Goal: Transaction & Acquisition: Purchase product/service

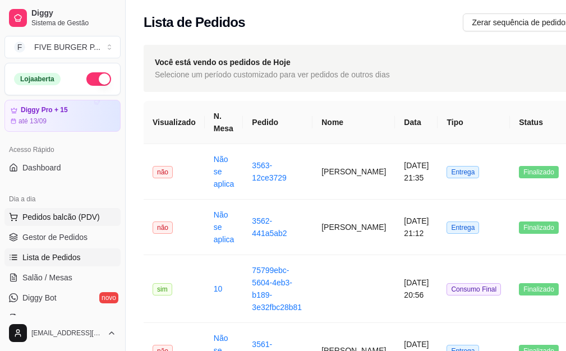
click at [40, 217] on span "Pedidos balcão (PDV)" at bounding box center [60, 217] width 77 height 11
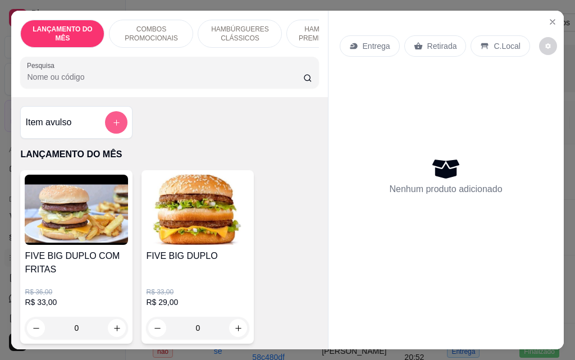
click at [117, 127] on button "add-separate-item" at bounding box center [116, 122] width 22 height 22
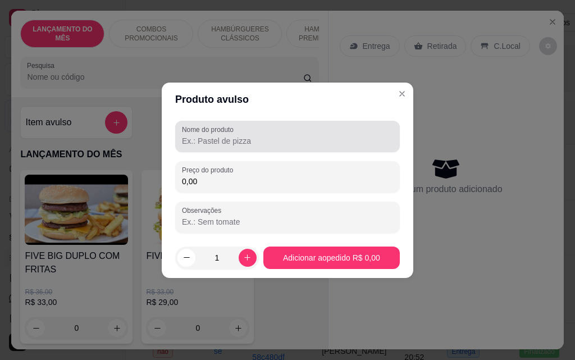
click at [246, 141] on input "Nome do produto" at bounding box center [287, 140] width 211 height 11
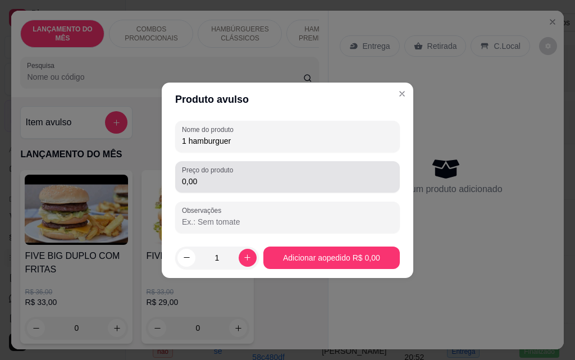
type input "1 hamburguer"
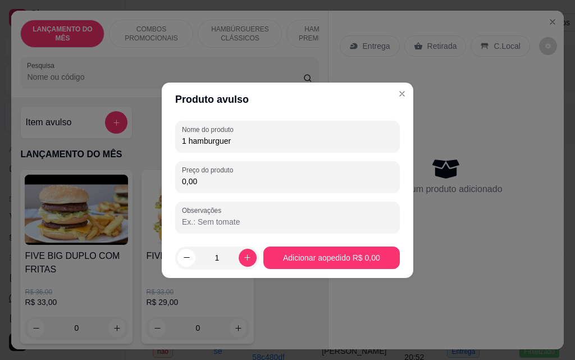
click at [249, 179] on input "0,00" at bounding box center [287, 181] width 211 height 11
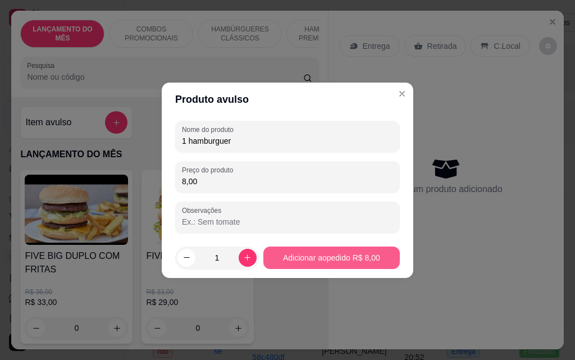
type input "8,00"
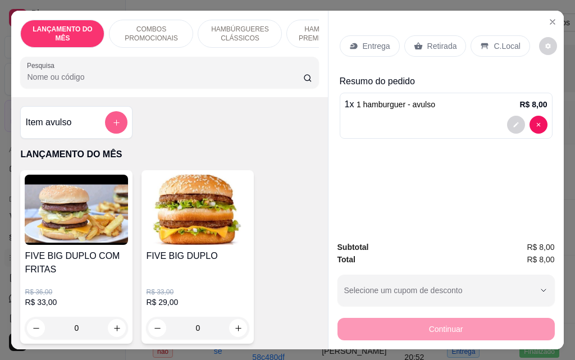
click at [112, 125] on icon "add-separate-item" at bounding box center [116, 122] width 8 height 8
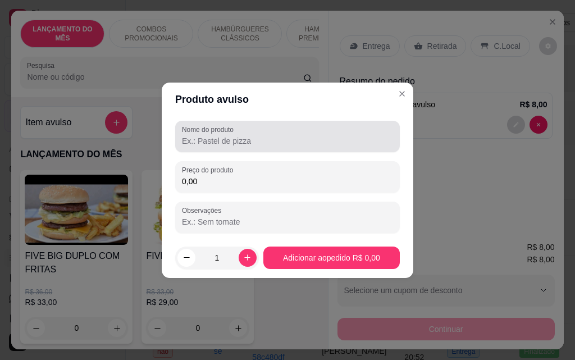
click at [214, 144] on input "Nome do produto" at bounding box center [287, 140] width 211 height 11
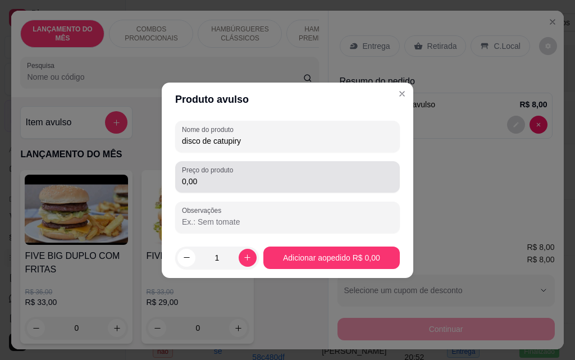
type input "disco de catupiry"
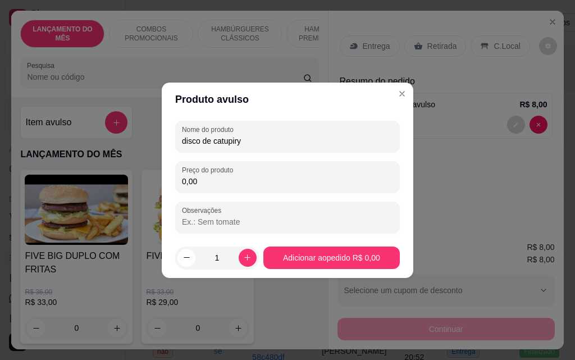
click at [253, 180] on input "0,00" at bounding box center [287, 181] width 211 height 11
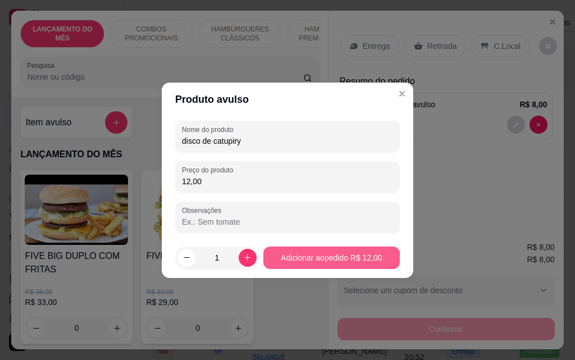
type input "12,00"
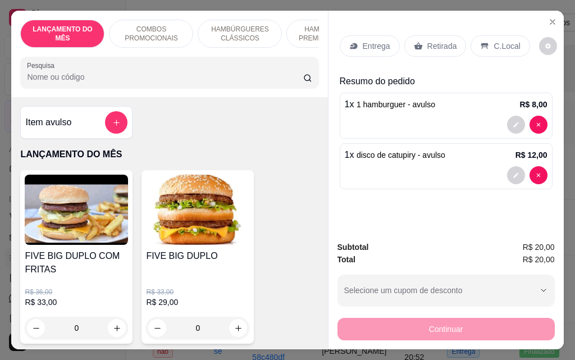
click at [440, 42] on p "Retirada" at bounding box center [442, 45] width 30 height 11
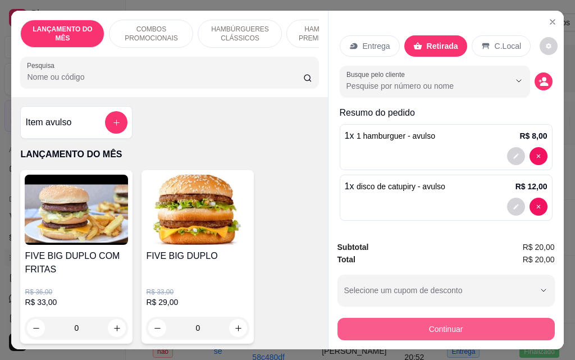
click at [455, 323] on button "Continuar" at bounding box center [445, 329] width 217 height 22
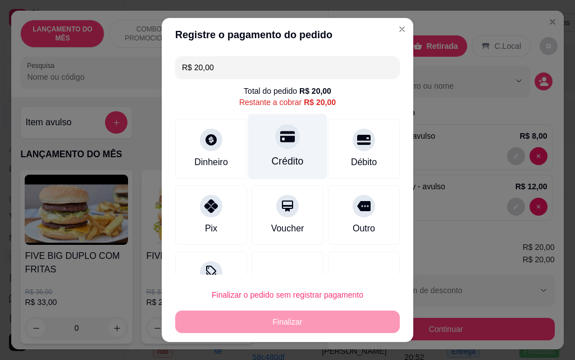
click at [290, 156] on div "Crédito" at bounding box center [288, 161] width 32 height 15
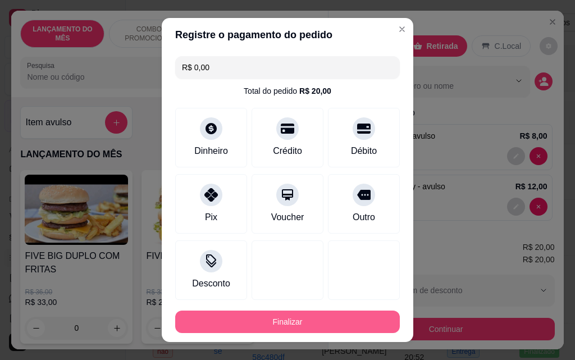
click at [323, 323] on button "Finalizar" at bounding box center [287, 321] width 225 height 22
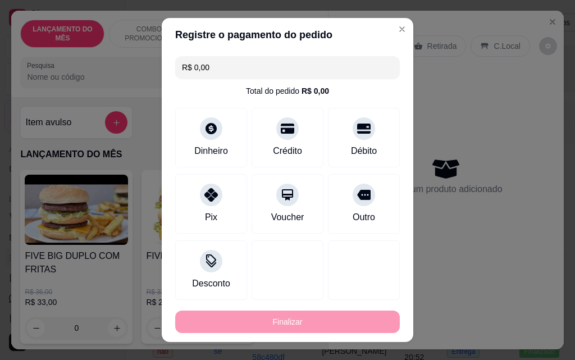
type input "-R$ 20,00"
